Goal: Task Accomplishment & Management: Manage account settings

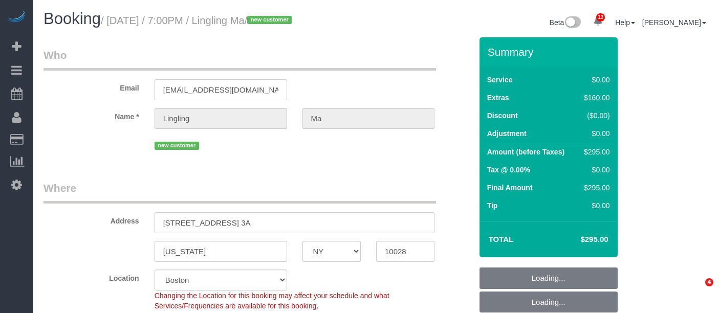
select select "NY"
select select "string:[GEOGRAPHIC_DATA]"
select select "string:stripe-pm_1S5ADb4VGloSiKo7POxdAiN1"
select select "spot1"
select select "number:89"
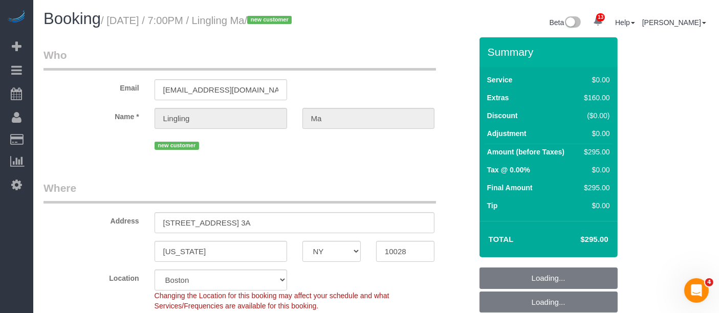
select select "number:90"
select select "number:15"
select select "number:5"
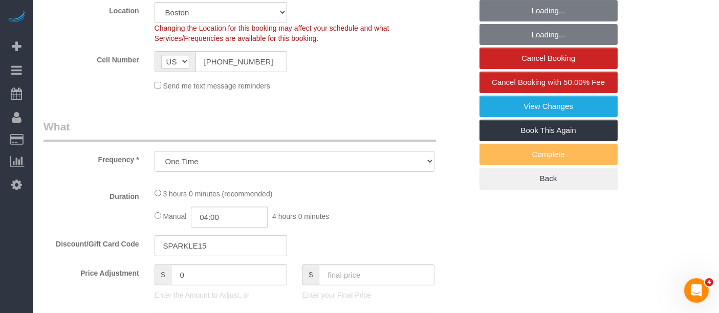
select select "object:891"
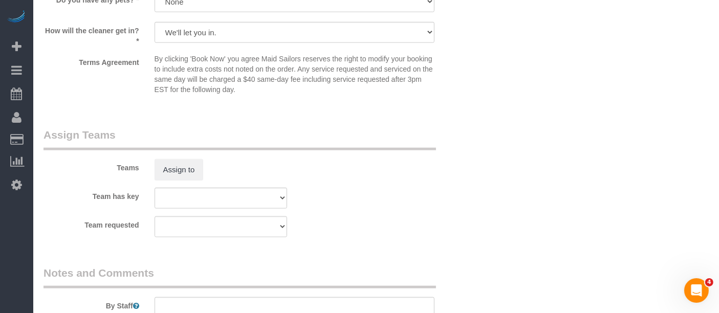
scroll to position [1237, 0]
